Goal: Answer question/provide support: Share knowledge or assist other users

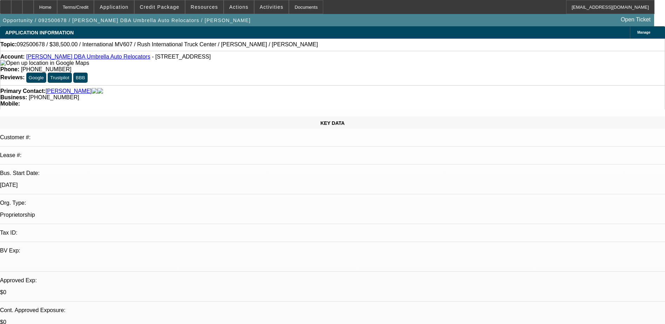
select select "0"
select select "2"
select select "0"
select select "6"
select select "0"
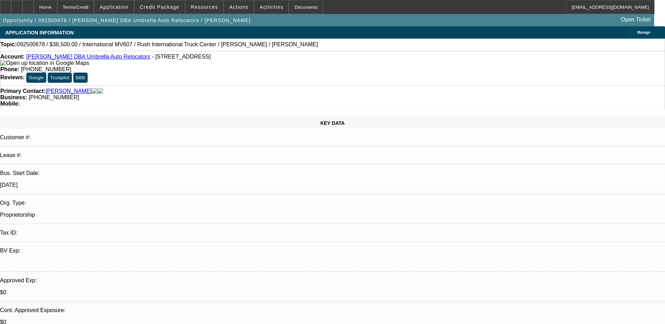
select select "2"
select select "0"
select select "6"
click at [260, 7] on span "Activities" at bounding box center [272, 7] width 24 height 6
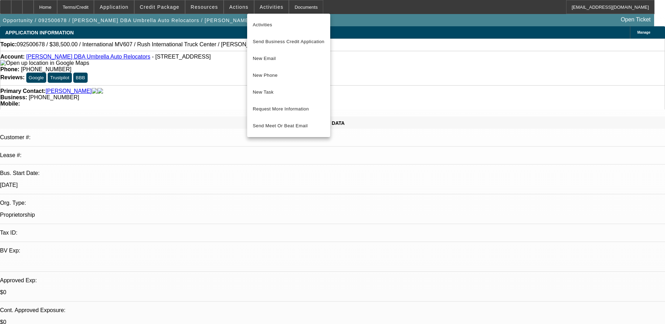
click at [233, 4] on div at bounding box center [332, 162] width 665 height 324
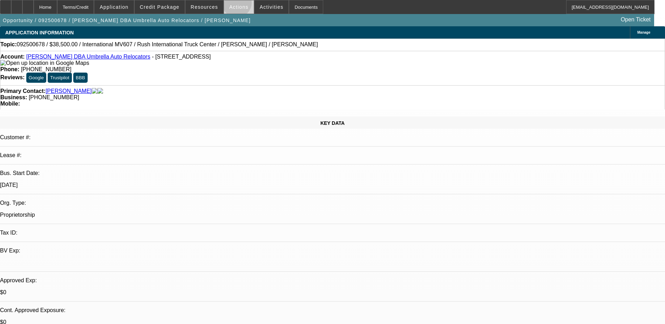
click at [234, 4] on span "Actions" at bounding box center [238, 7] width 19 height 6
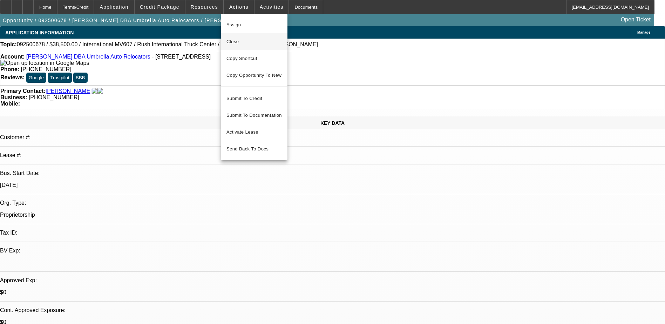
click at [257, 43] on span "Close" at bounding box center [253, 42] width 55 height 8
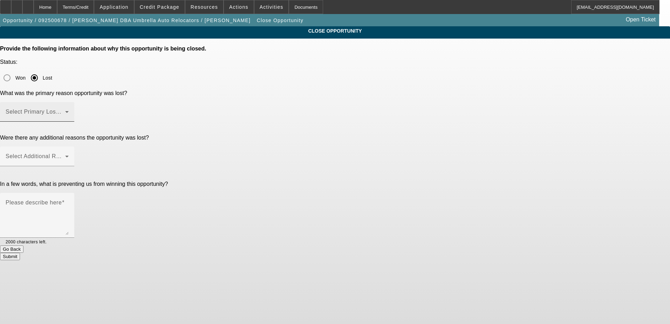
click at [65, 110] on span at bounding box center [36, 114] width 60 height 8
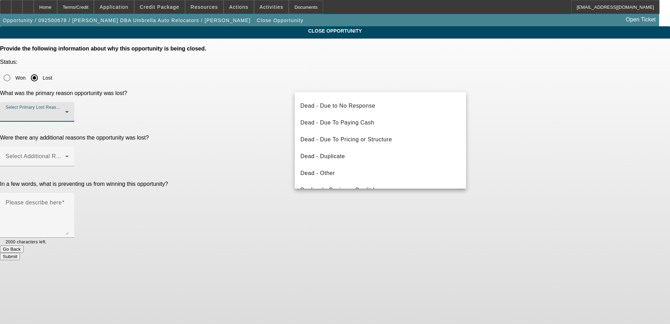
scroll to position [24, 0]
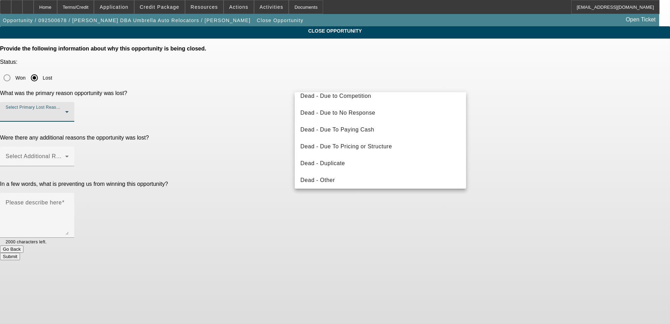
drag, startPoint x: 364, startPoint y: 181, endPoint x: 365, endPoint y: 173, distance: 8.3
click at [364, 181] on mat-option "Dead - Other" at bounding box center [380, 180] width 171 height 17
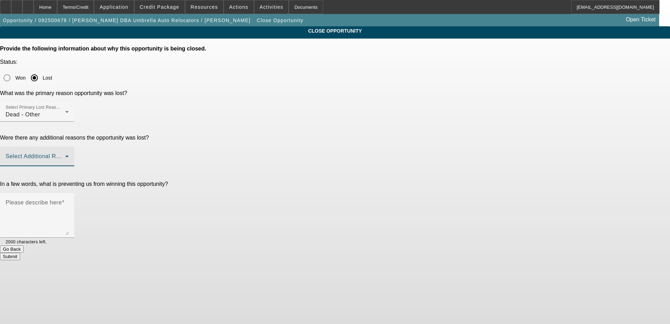
click at [65, 155] on span at bounding box center [36, 159] width 60 height 8
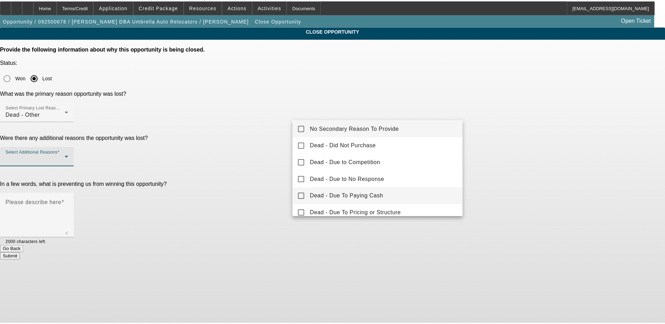
scroll to position [0, 0]
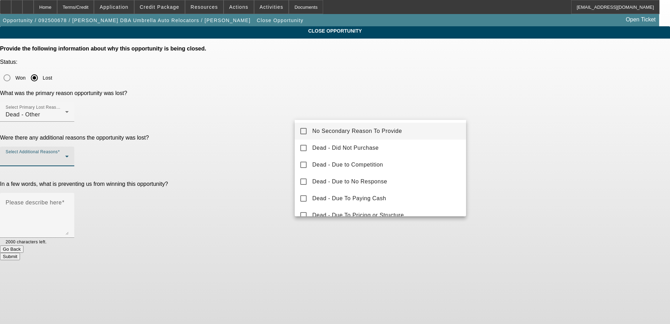
click at [336, 134] on span "No Secondary Reason To Provide" at bounding box center [357, 131] width 90 height 8
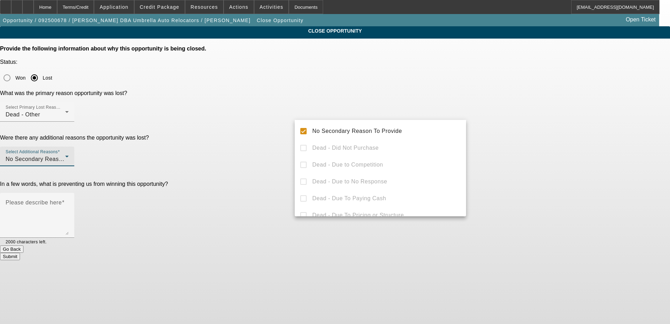
click at [262, 116] on div at bounding box center [335, 162] width 670 height 324
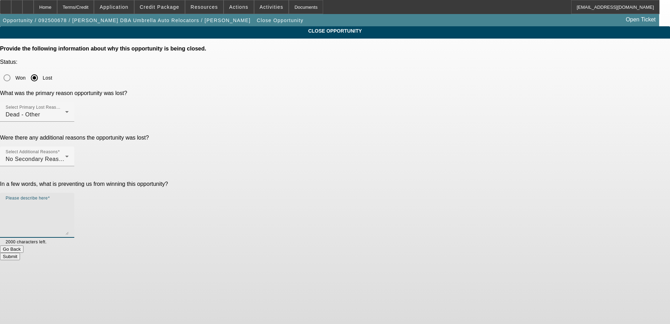
click at [69, 201] on textarea "Please describe here" at bounding box center [37, 218] width 63 height 34
type textarea "Restrictions in OTR"
click at [20, 253] on button "Submit" at bounding box center [10, 256] width 20 height 7
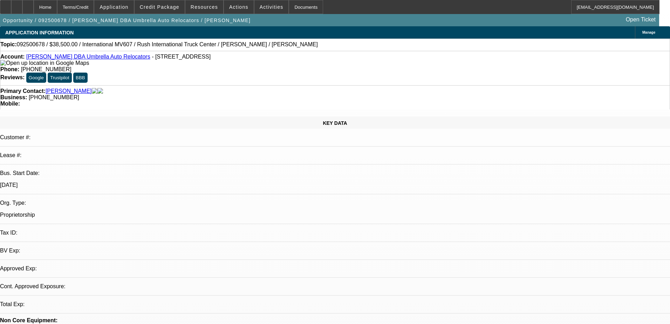
select select "0"
select select "2"
select select "0"
select select "6"
select select "0"
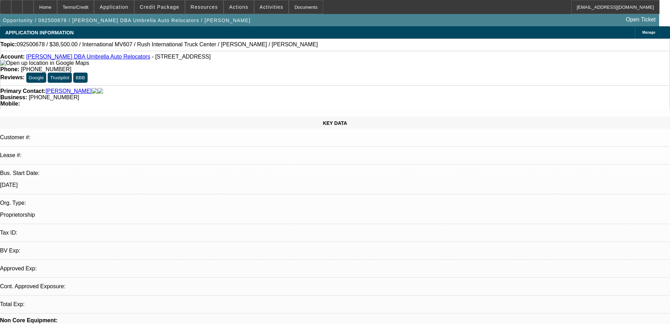
select select "2"
select select "0"
select select "6"
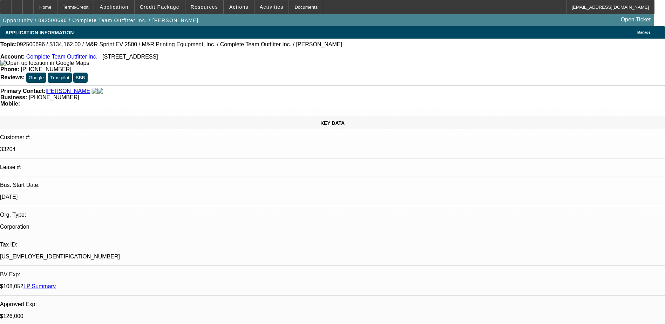
select select "0"
select select "2"
select select "0"
select select "2"
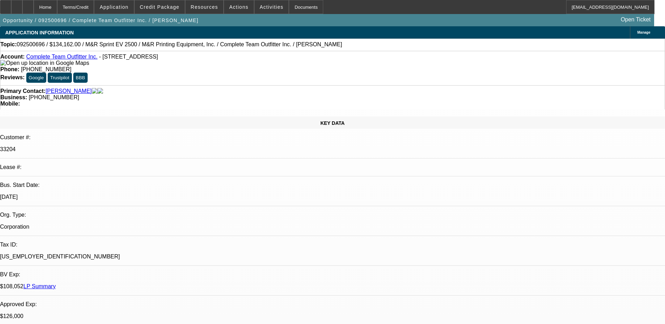
select select "0"
select select "2"
select select "0"
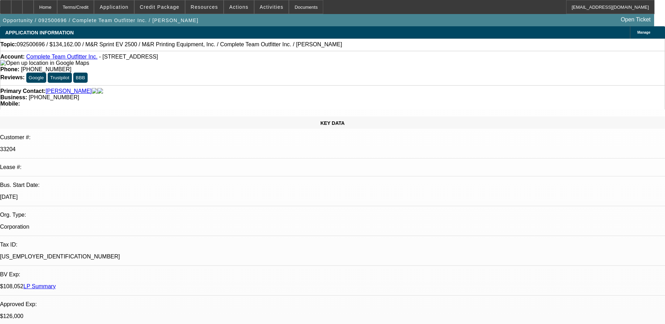
select select "2"
select select "0"
select select "1"
select select "2"
select select "6"
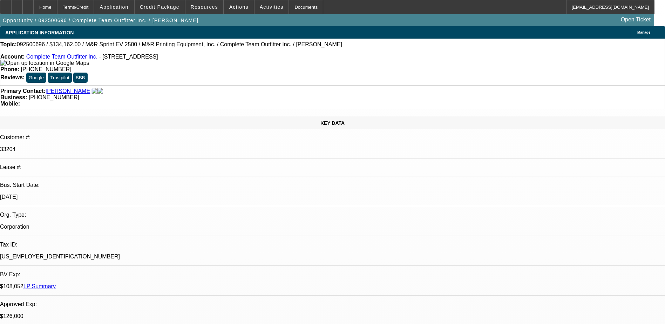
select select "1"
select select "2"
select select "6"
select select "1"
select select "2"
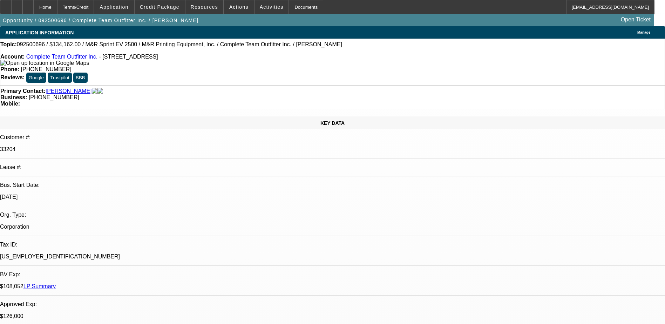
select select "6"
select select "1"
select select "2"
select select "6"
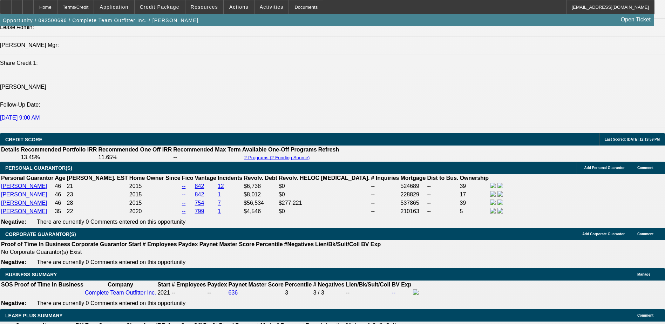
scroll to position [876, 0]
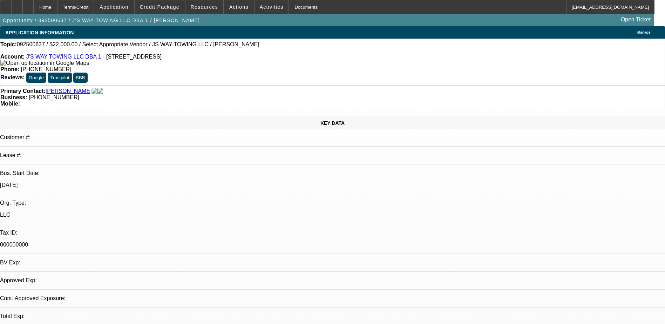
select select "0"
select select "2"
select select "0.1"
select select "1"
select select "2"
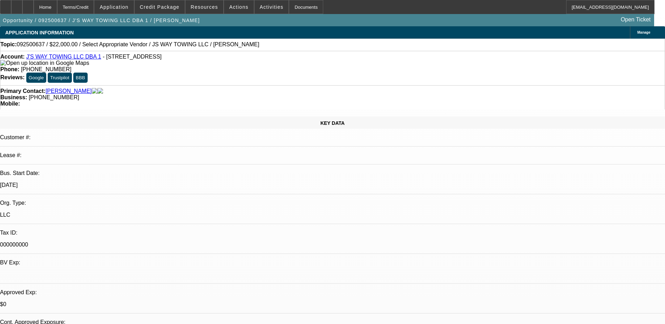
select select "4"
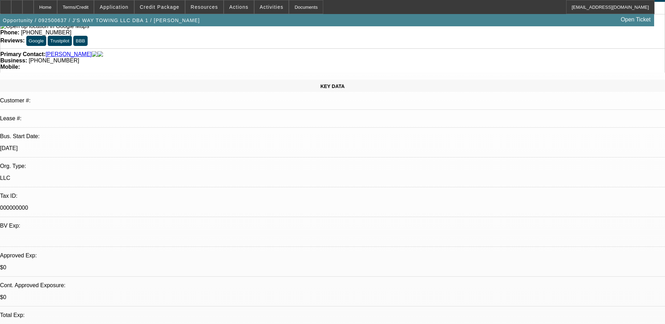
scroll to position [0, 0]
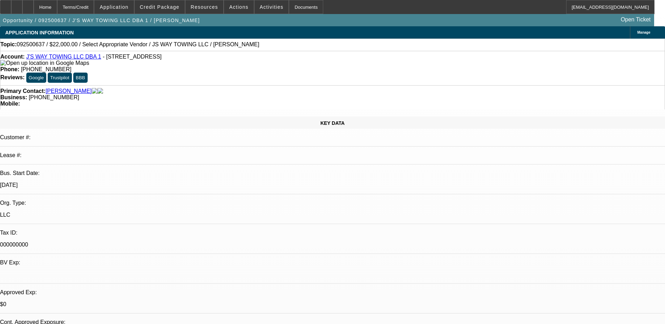
click at [62, 56] on link "J'S WAY TOWING LLC DBA 1" at bounding box center [63, 57] width 75 height 6
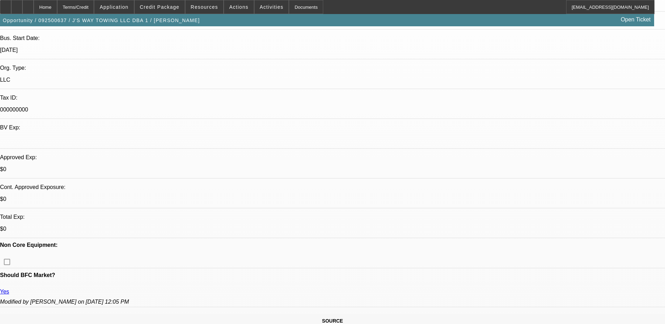
scroll to position [10, 0]
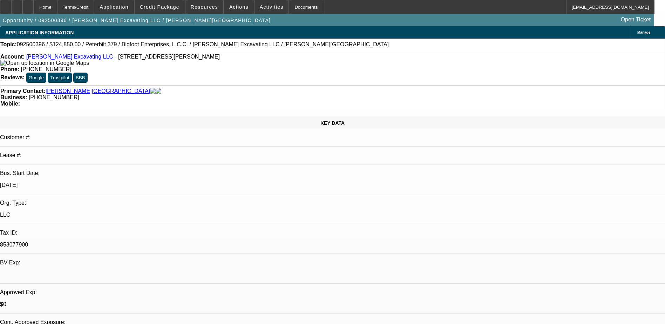
select select "0"
select select "1"
select select "2"
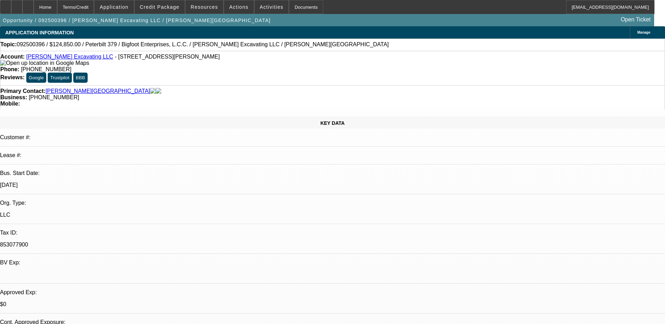
select select "6"
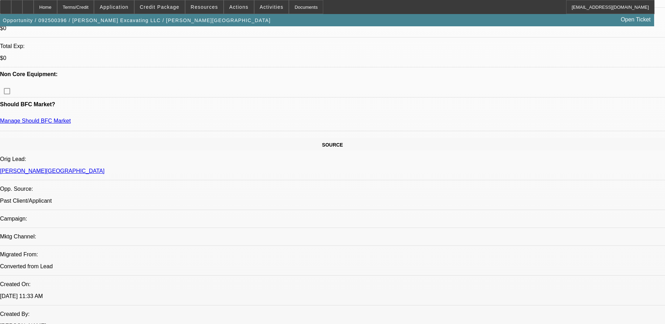
scroll to position [245, 0]
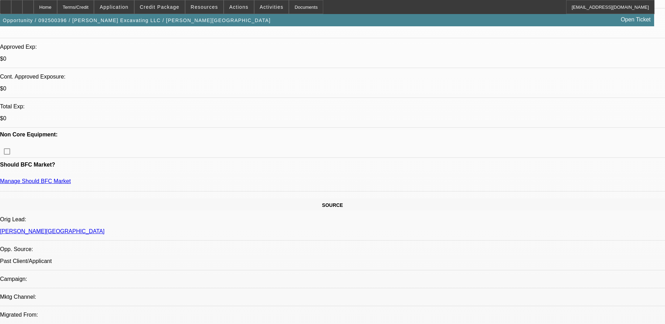
click at [34, 1] on div at bounding box center [27, 7] width 11 height 14
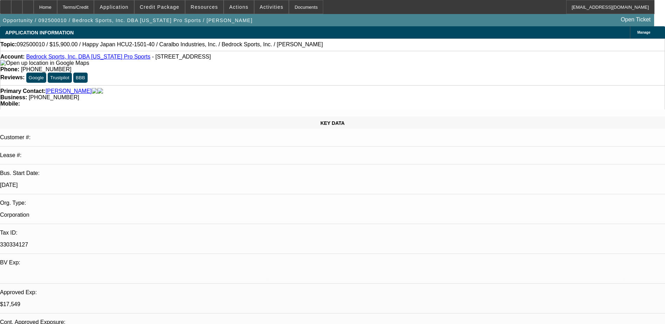
select select "0"
select select "0.1"
select select "0"
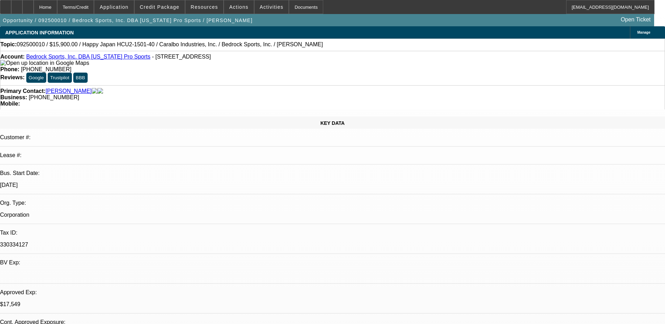
select select "0.1"
select select "0"
select select "2"
select select "0.1"
select select "0"
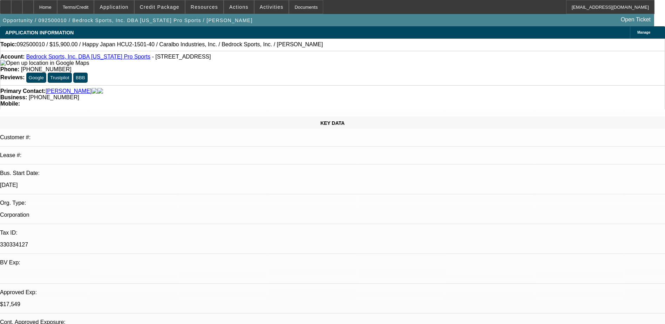
select select "2"
select select "0.1"
select select "1"
select select "4"
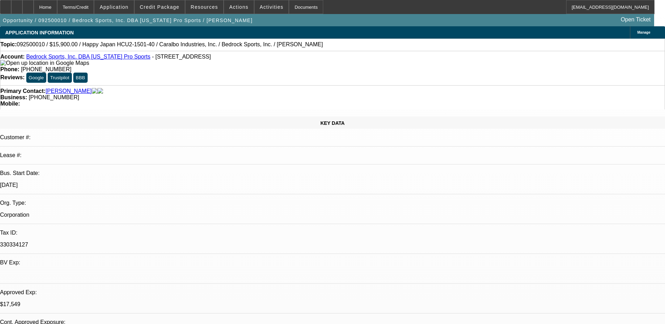
select select "1"
select select "4"
select select "1"
select select "2"
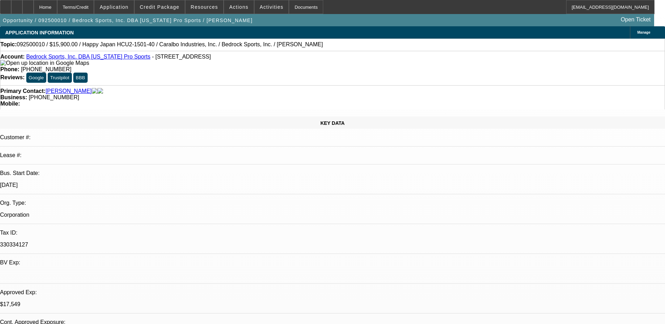
select select "4"
select select "1"
select select "2"
select select "4"
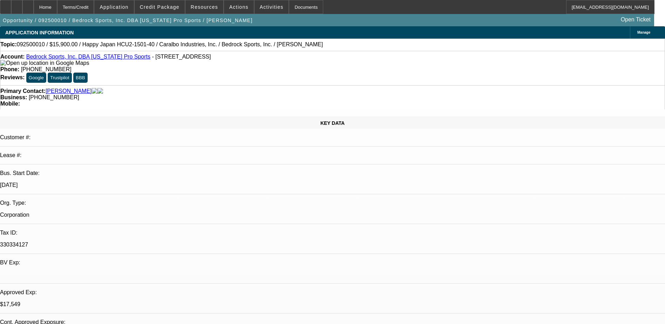
select select "0.2"
select select "2"
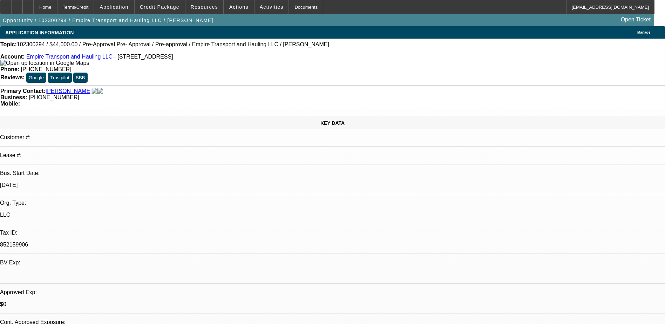
select select "2"
select select "0.1"
select select "4"
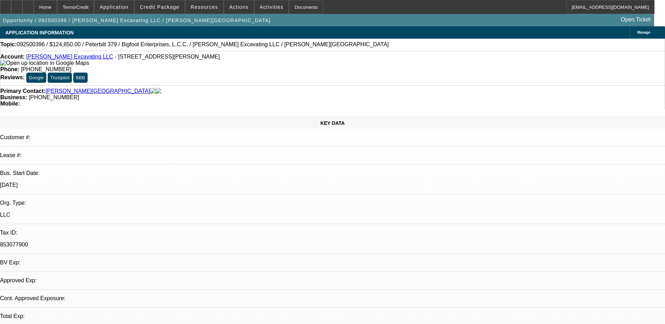
select select "0"
select select "2"
select select "0"
select select "6"
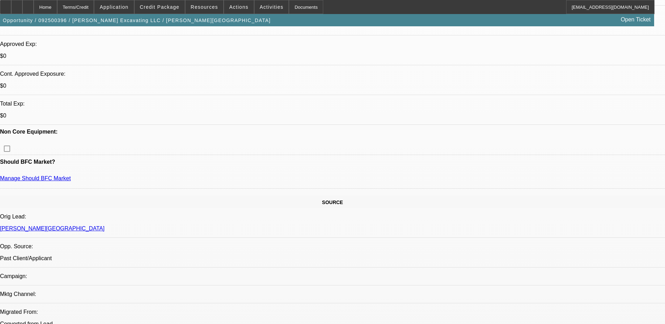
scroll to position [245, 0]
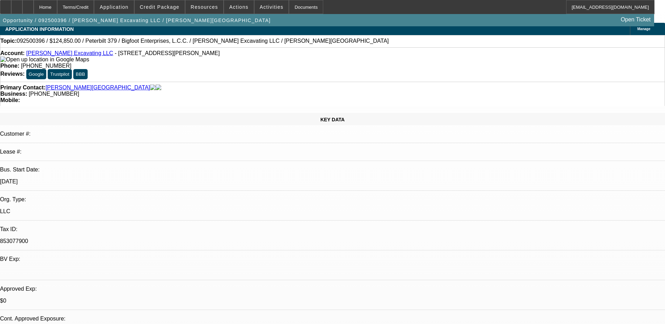
scroll to position [0, 0]
